Goal: Task Accomplishment & Management: Use online tool/utility

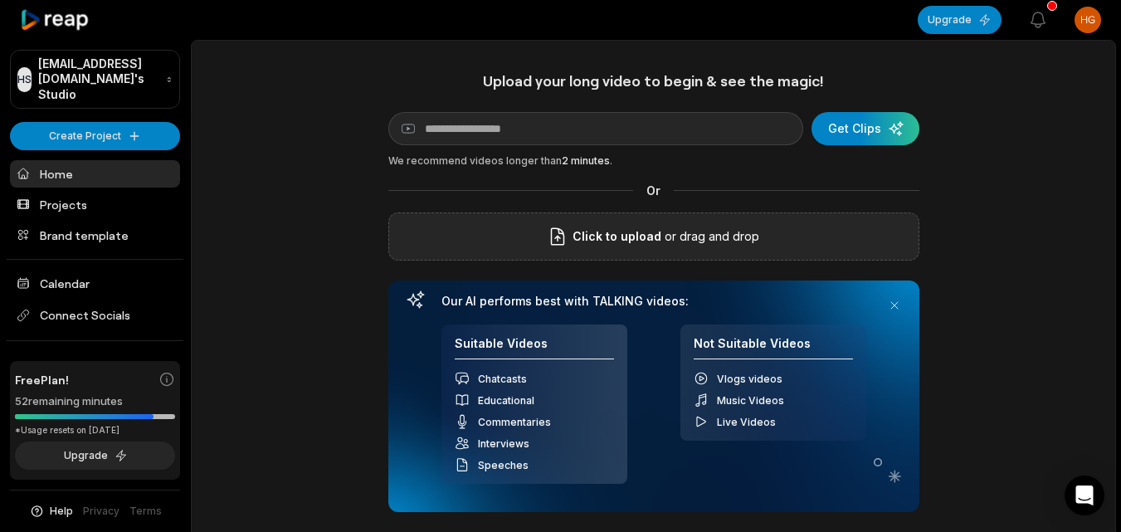
click at [431, 224] on div "Click to upload or drag and drop" at bounding box center [653, 236] width 531 height 48
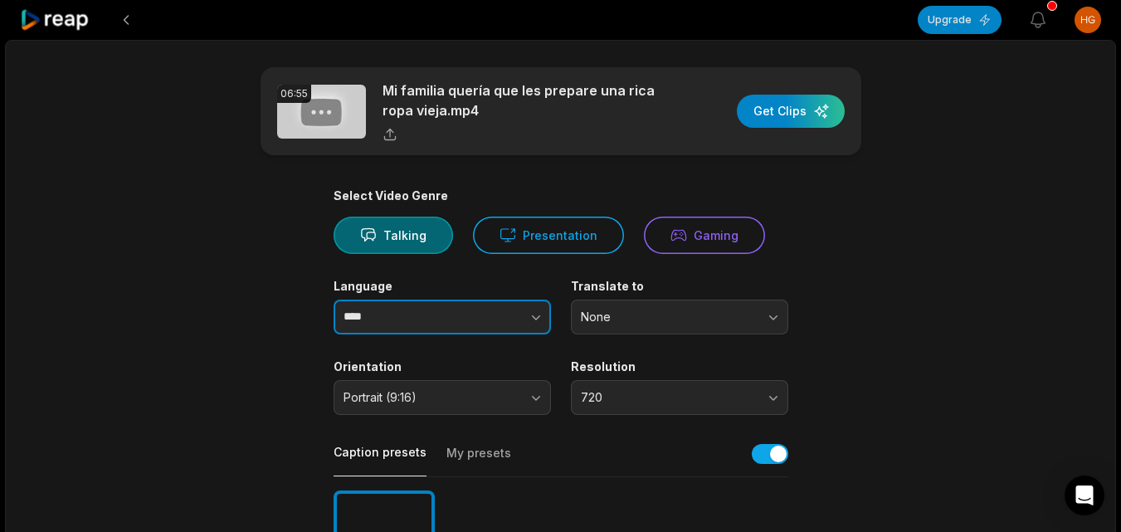
click at [518, 315] on button "button" at bounding box center [503, 317] width 95 height 35
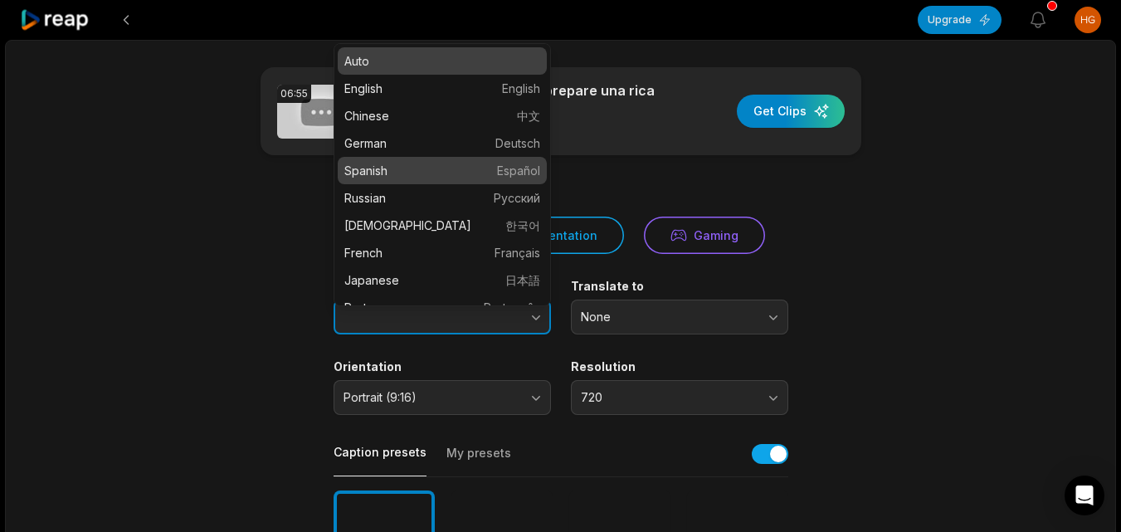
type input "*******"
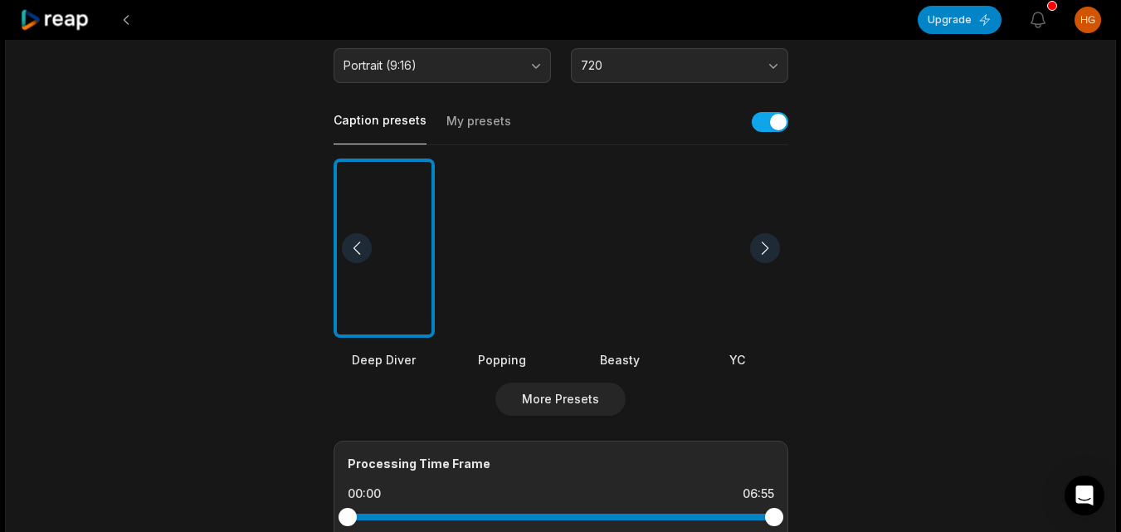
click at [638, 280] on div at bounding box center [619, 249] width 101 height 180
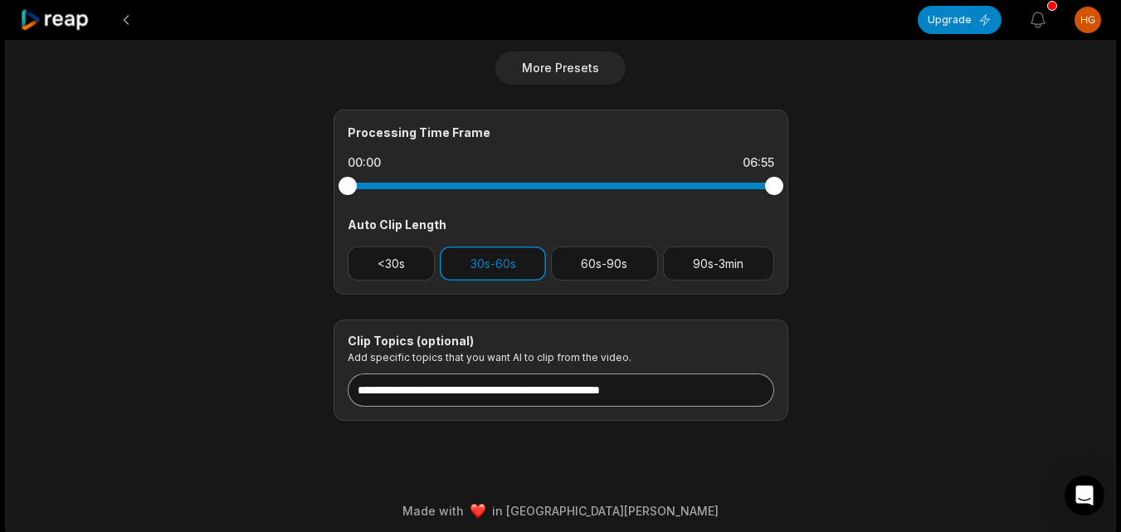
scroll to position [664, 0]
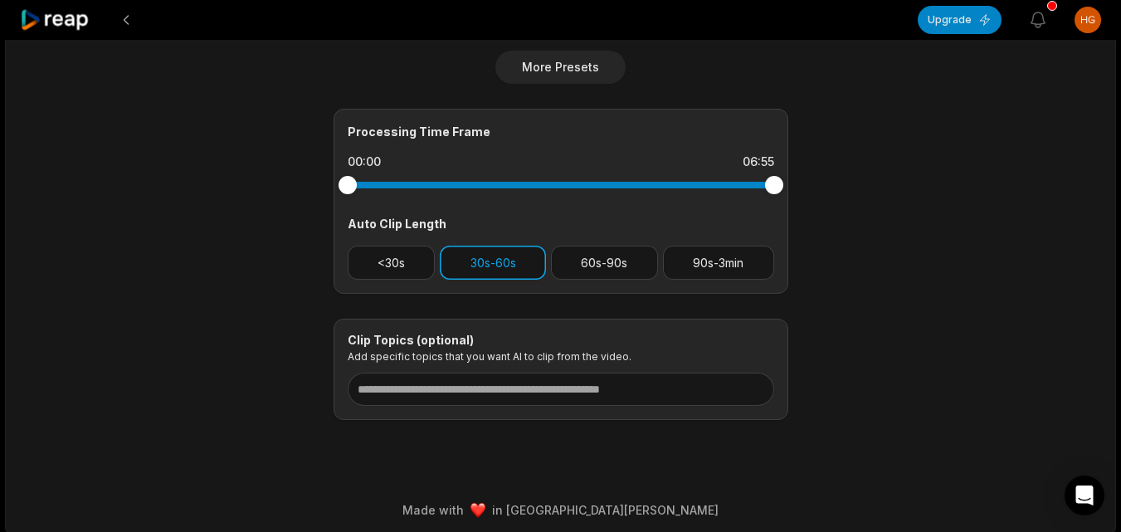
drag, startPoint x: 432, startPoint y: 261, endPoint x: 447, endPoint y: 263, distance: 15.9
click at [431, 262] on button "<30s" at bounding box center [392, 263] width 88 height 34
click at [466, 263] on button "30s-60s" at bounding box center [493, 263] width 106 height 34
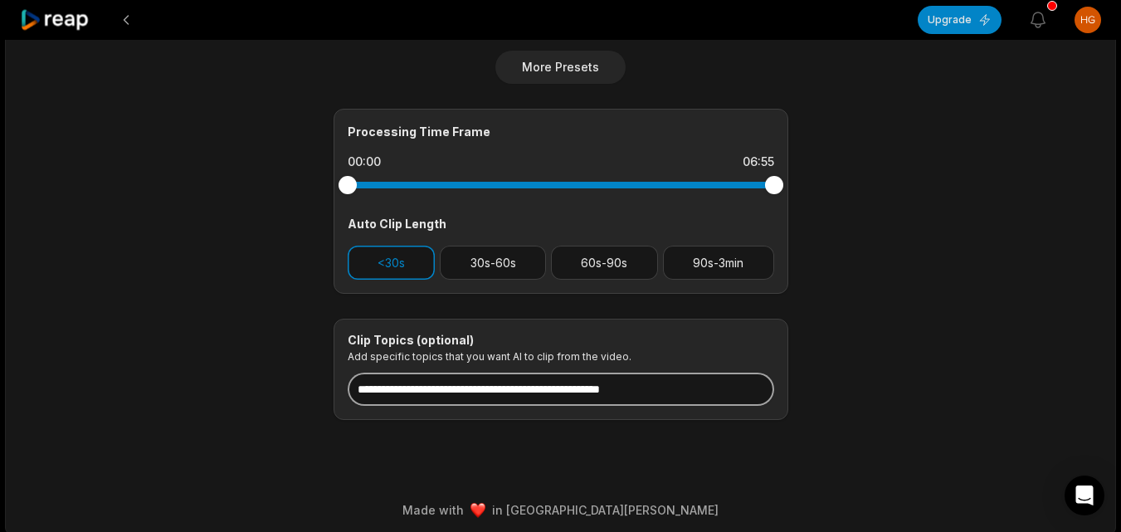
click at [490, 393] on input at bounding box center [561, 389] width 427 height 33
paste input "**********"
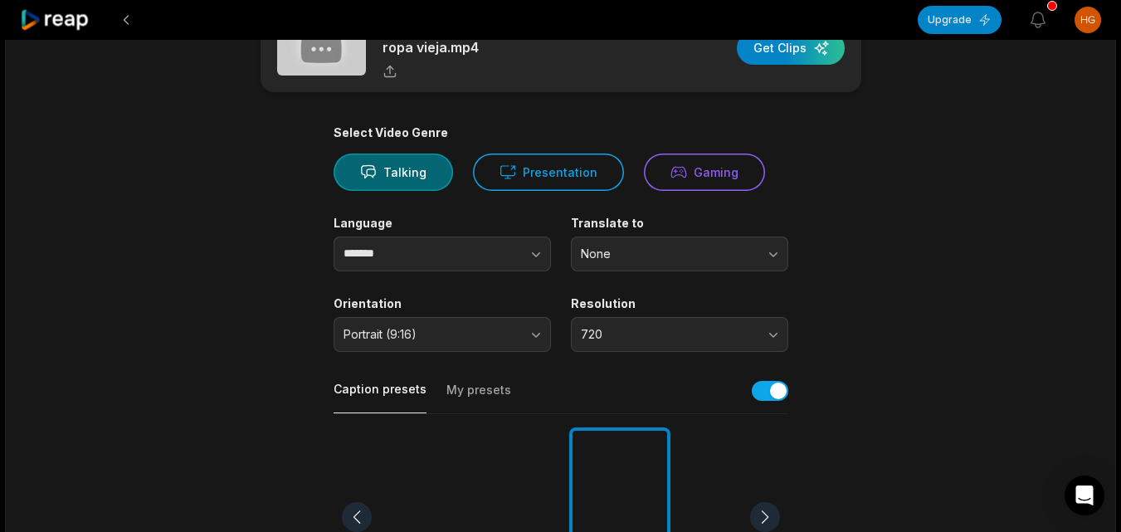
scroll to position [0, 0]
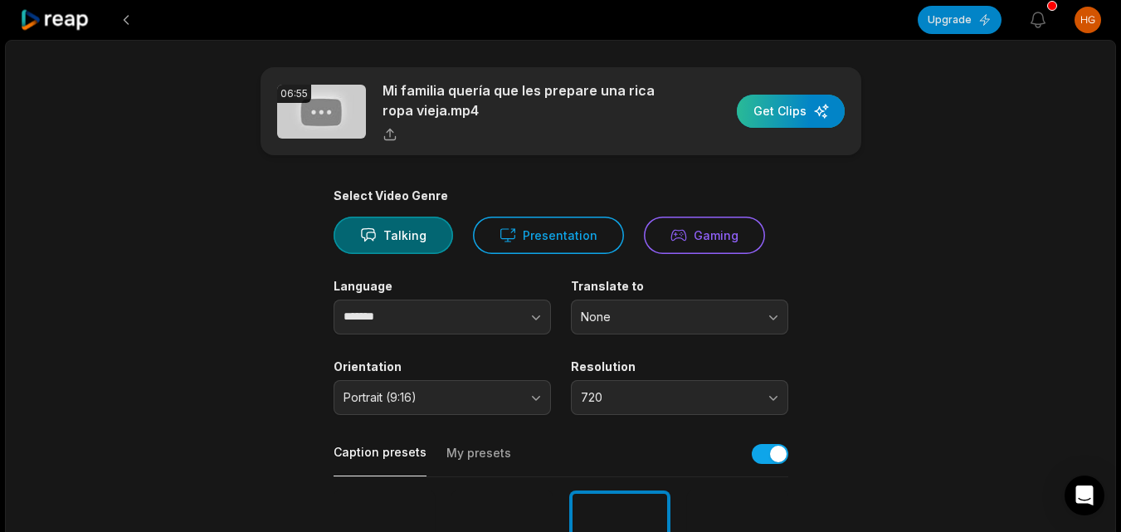
type input "**********"
click at [771, 118] on div "button" at bounding box center [791, 111] width 108 height 33
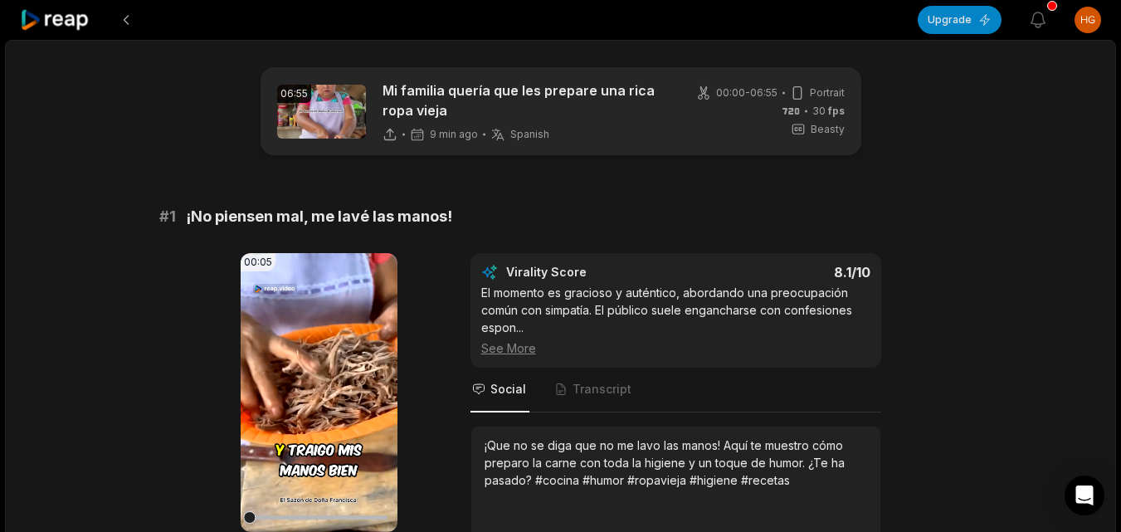
click at [74, 24] on icon at bounding box center [55, 20] width 71 height 22
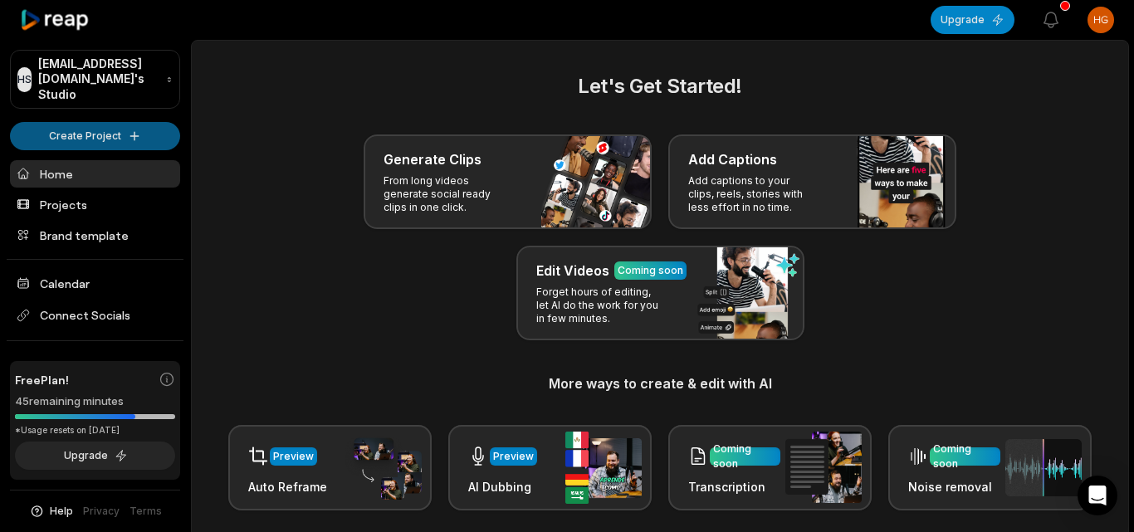
click at [116, 125] on html "HS [EMAIL_ADDRESS][DOMAIN_NAME]'s Studio Create Project Home Projects Brand tem…" at bounding box center [567, 266] width 1134 height 532
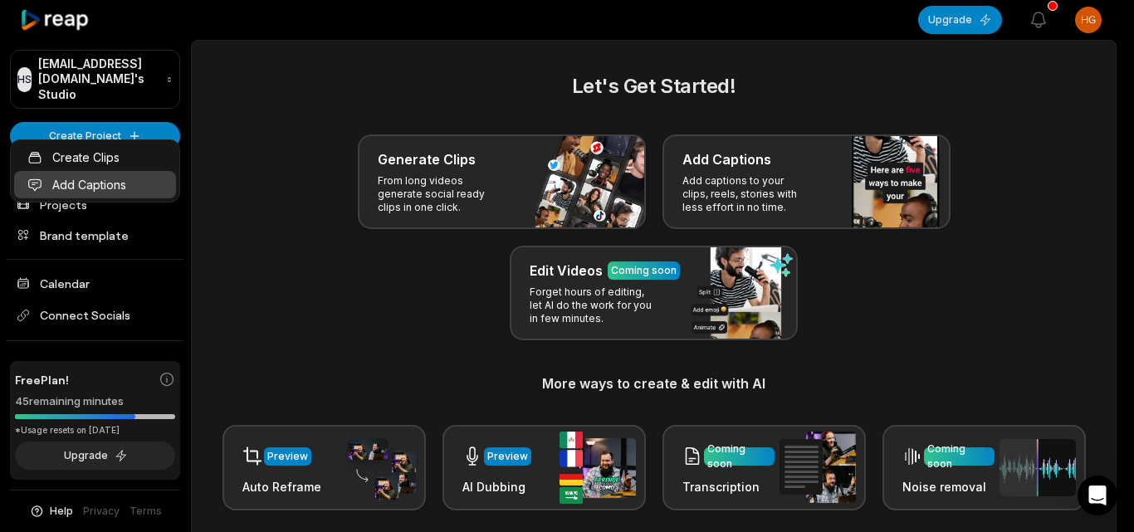
click at [137, 187] on link "Add Captions" at bounding box center [95, 184] width 162 height 27
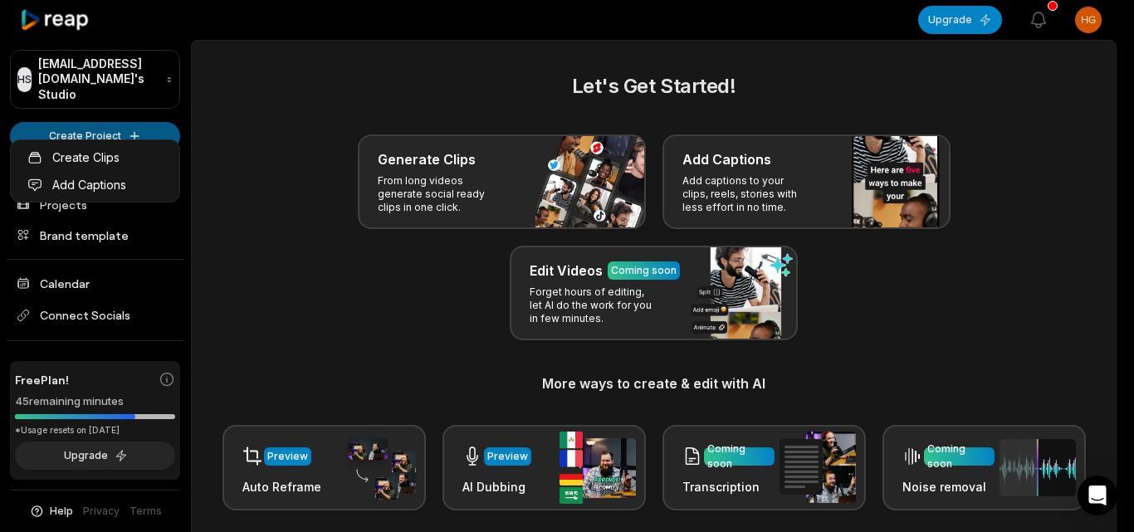
click at [154, 122] on html "HS Hgewxpv@telegmail.com's Studio Create Project Home Projects Brand template C…" at bounding box center [567, 266] width 1134 height 532
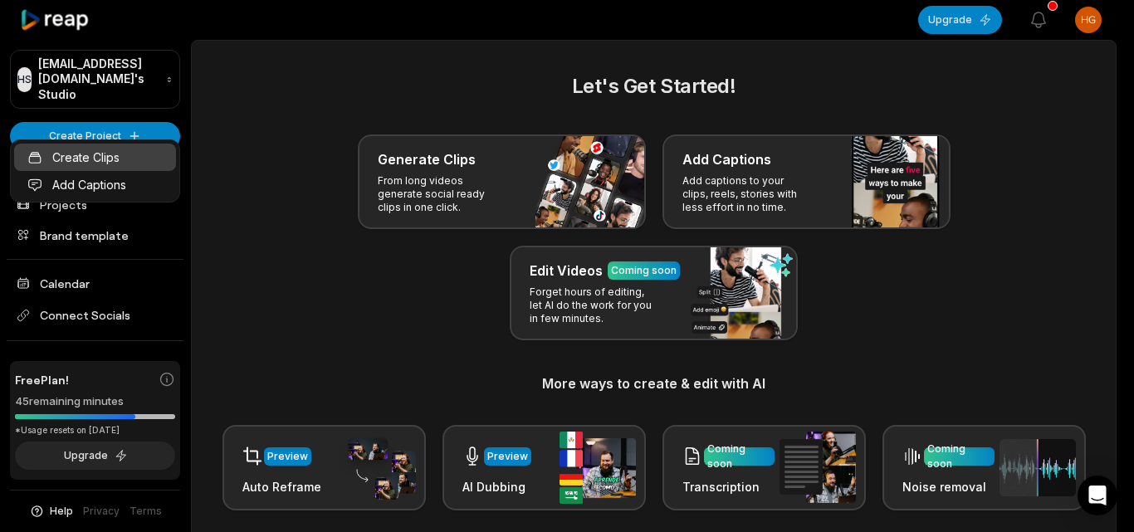
click at [124, 164] on link "Create Clips" at bounding box center [95, 157] width 162 height 27
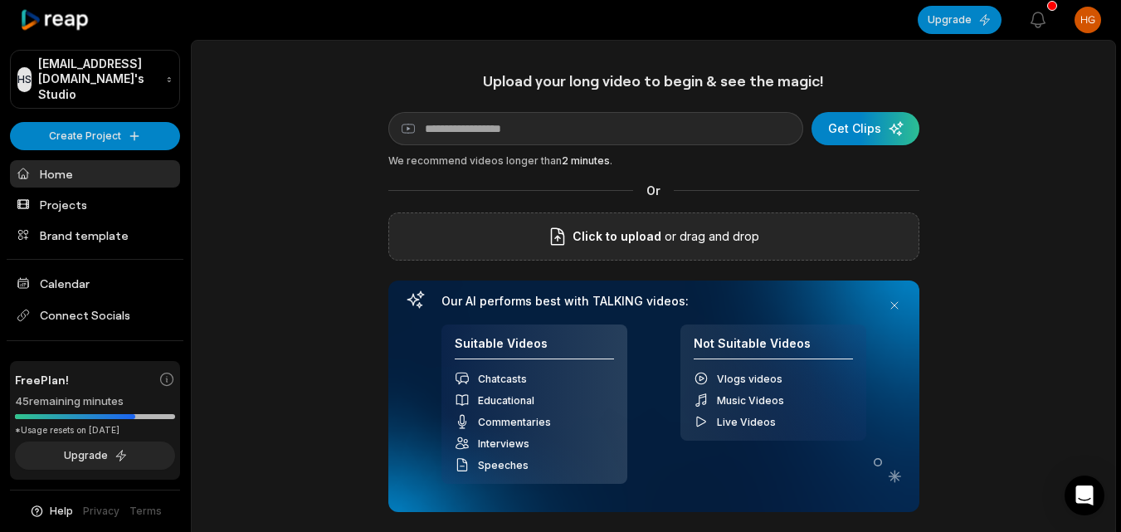
click at [525, 230] on div "Click to upload or drag and drop" at bounding box center [653, 236] width 531 height 48
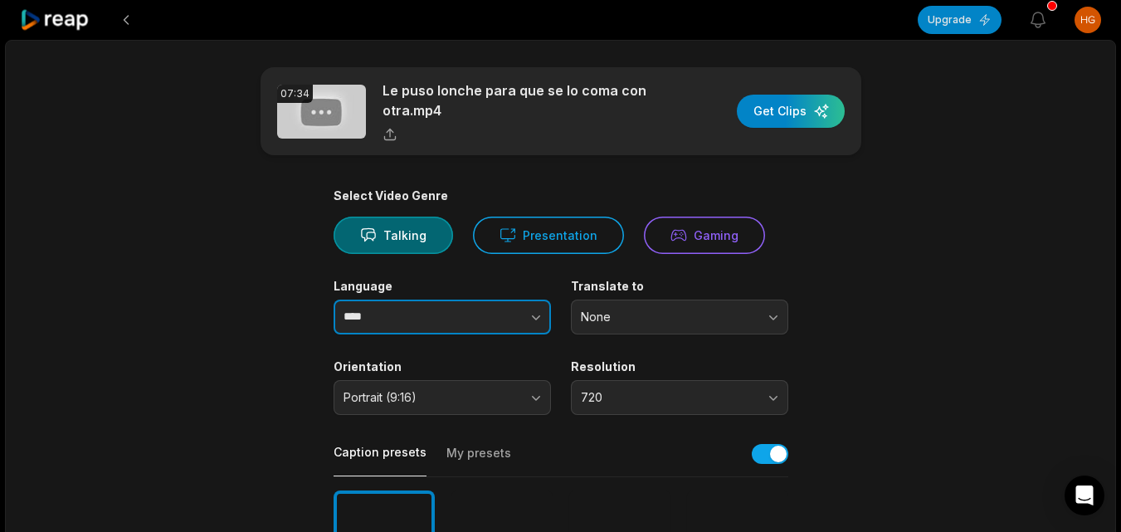
click at [506, 315] on button "button" at bounding box center [503, 317] width 95 height 35
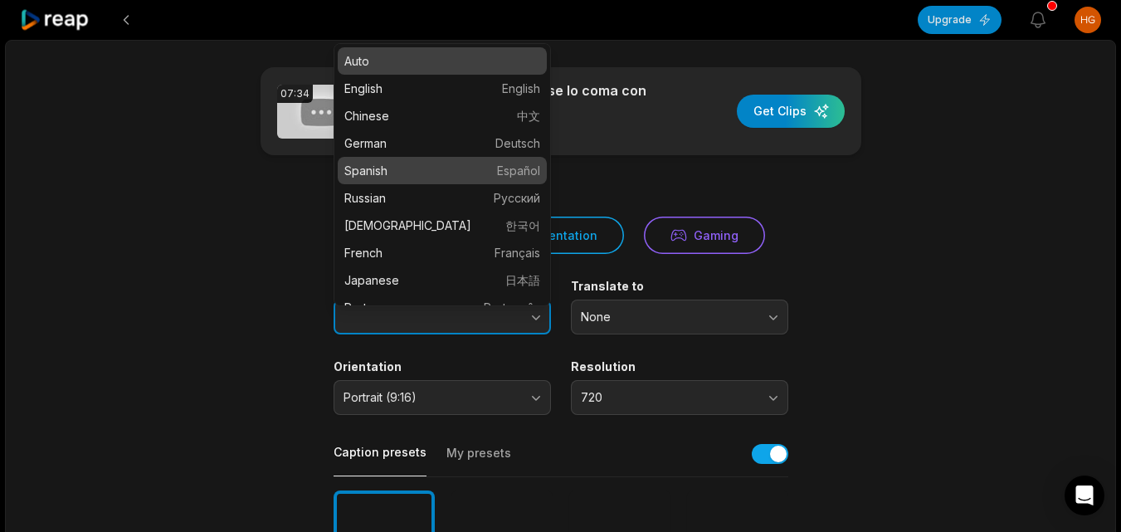
type input "*******"
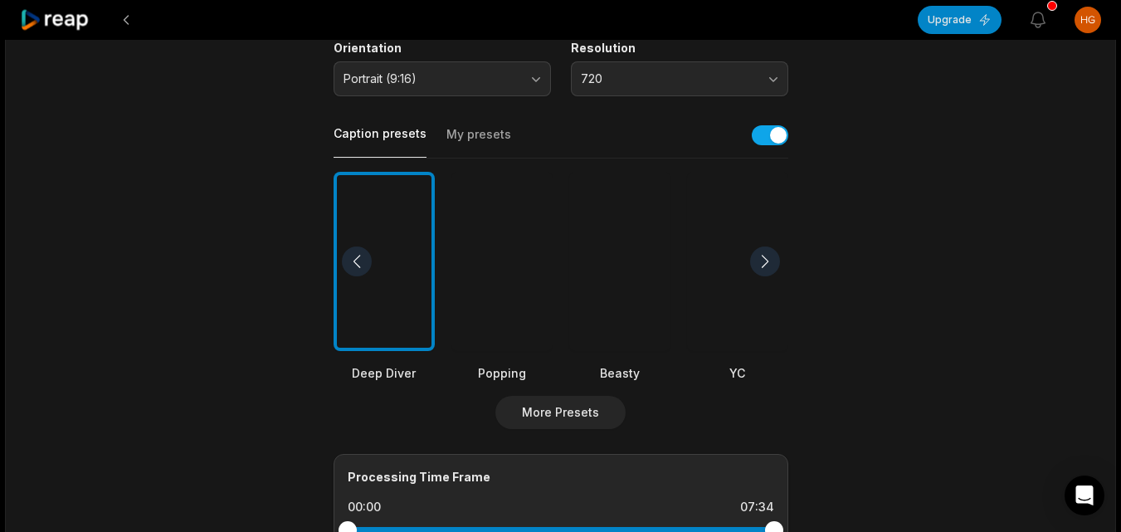
scroll to position [332, 0]
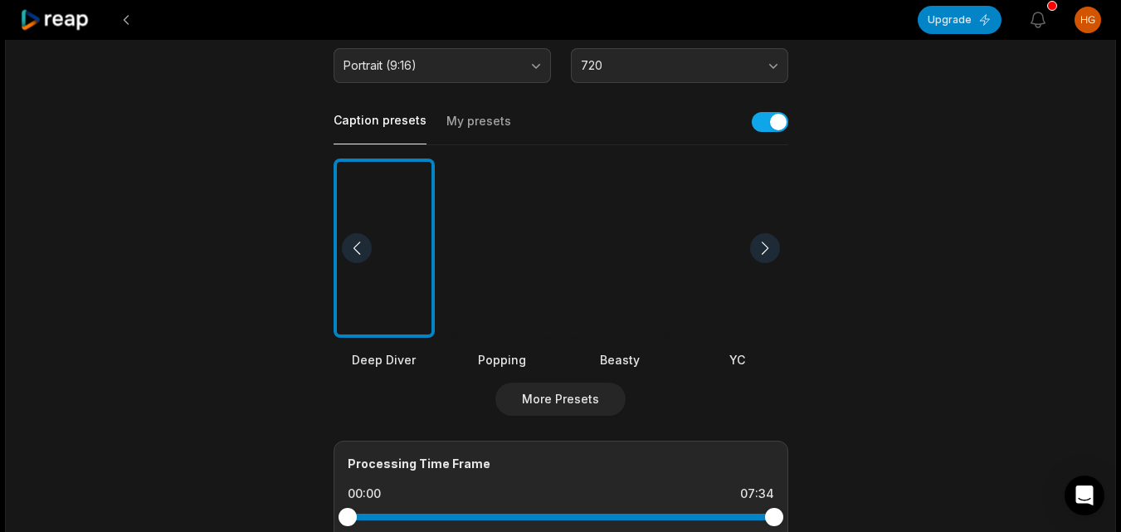
click at [620, 271] on div at bounding box center [619, 249] width 101 height 180
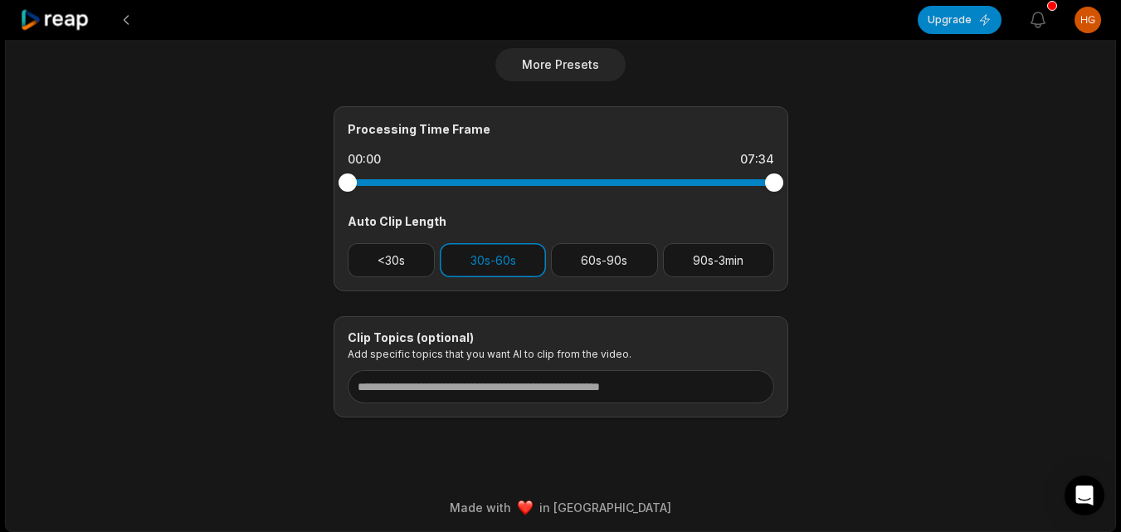
scroll to position [672, 0]
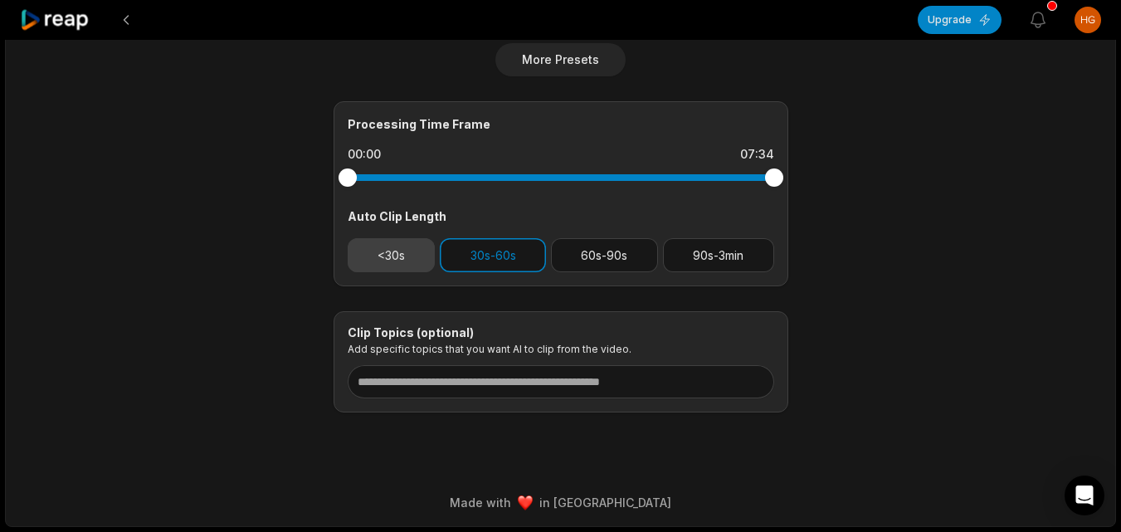
drag, startPoint x: 392, startPoint y: 252, endPoint x: 414, endPoint y: 256, distance: 23.0
click at [407, 255] on button "<30s" at bounding box center [392, 255] width 88 height 34
click at [462, 256] on button "30s-60s" at bounding box center [493, 255] width 106 height 34
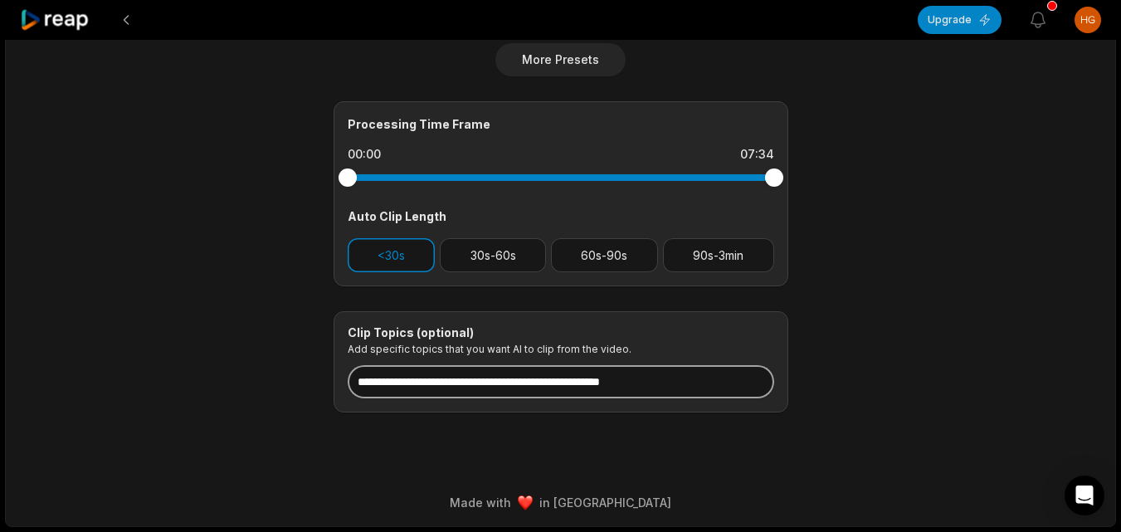
click at [484, 382] on input at bounding box center [561, 381] width 427 height 33
paste input "**********"
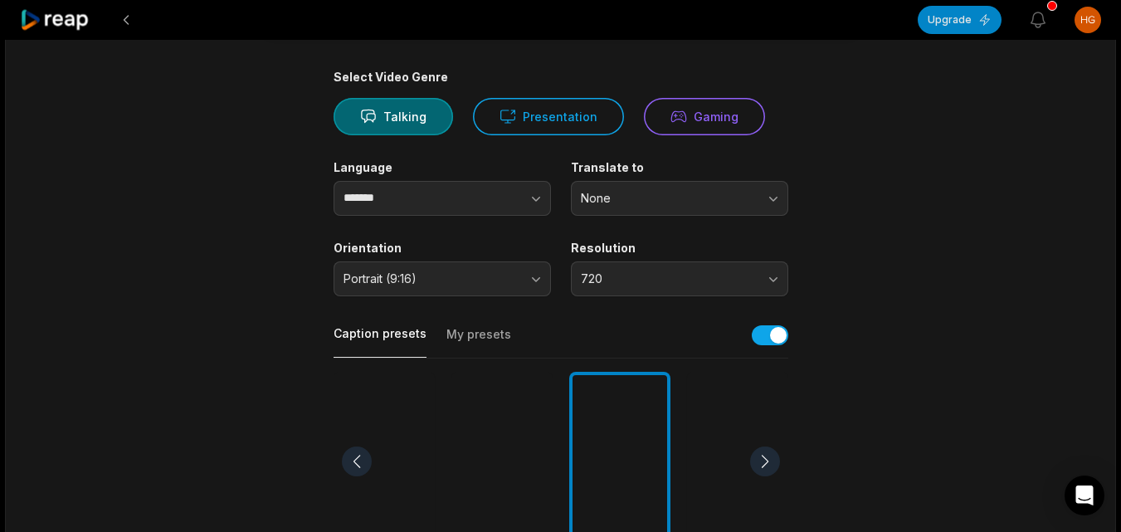
scroll to position [7, 0]
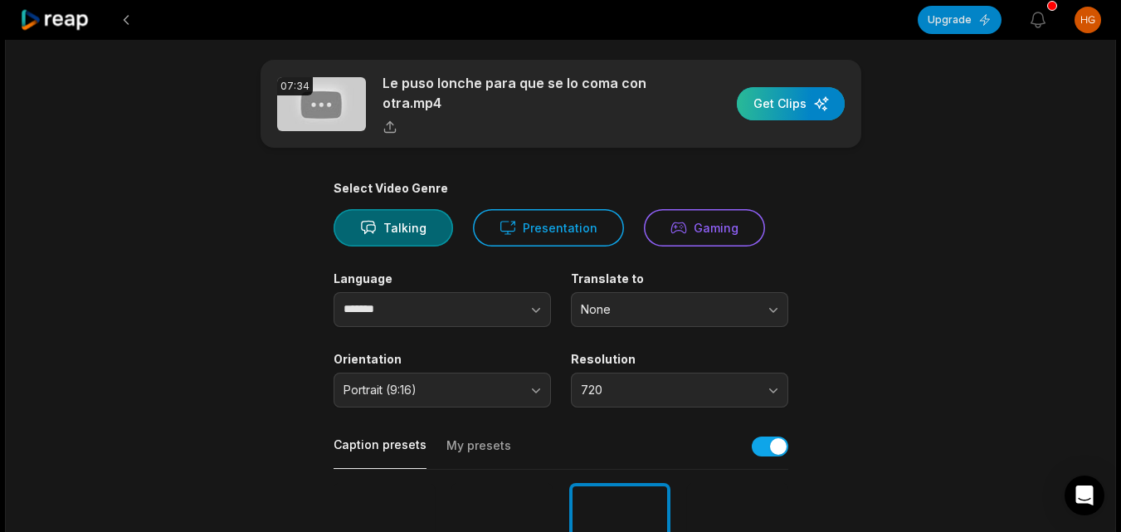
type input "**********"
click at [766, 102] on div "button" at bounding box center [791, 103] width 108 height 33
